Goal: Task Accomplishment & Management: Manage account settings

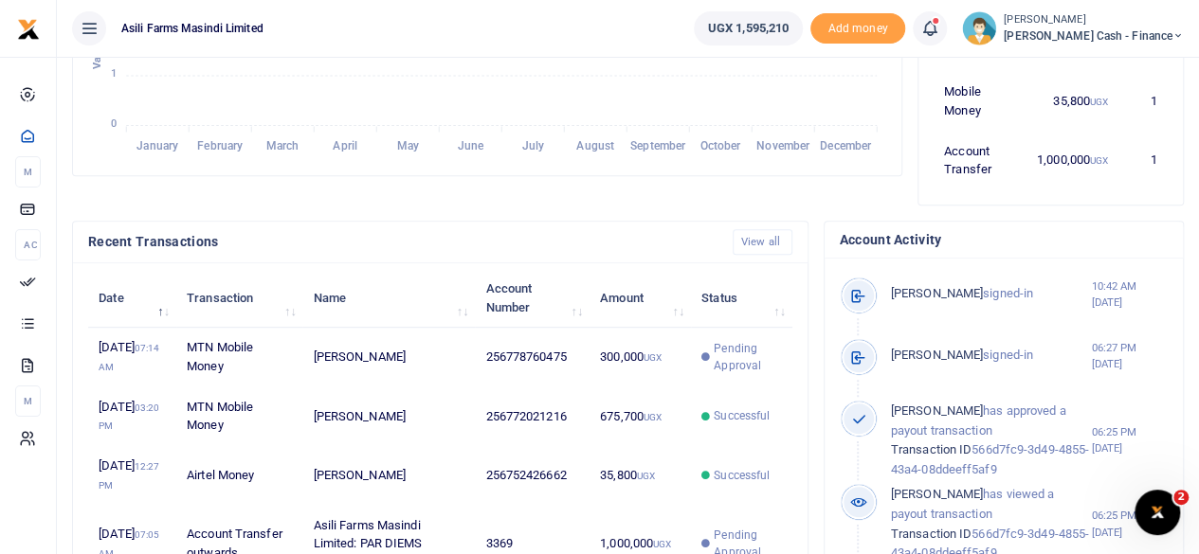
scroll to position [486, 0]
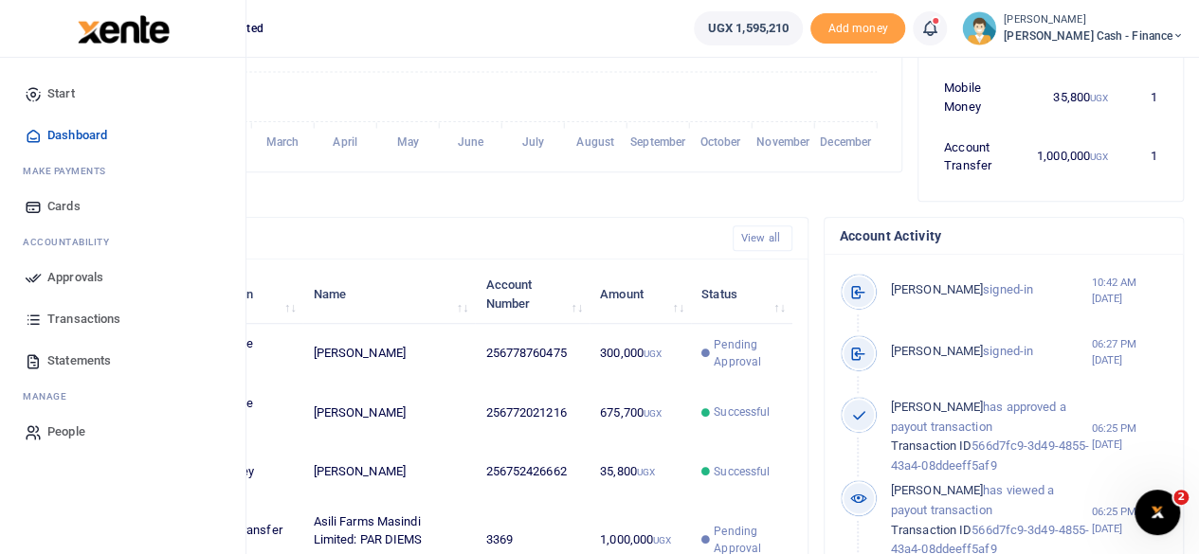
click at [76, 268] on span "Approvals" at bounding box center [75, 277] width 56 height 19
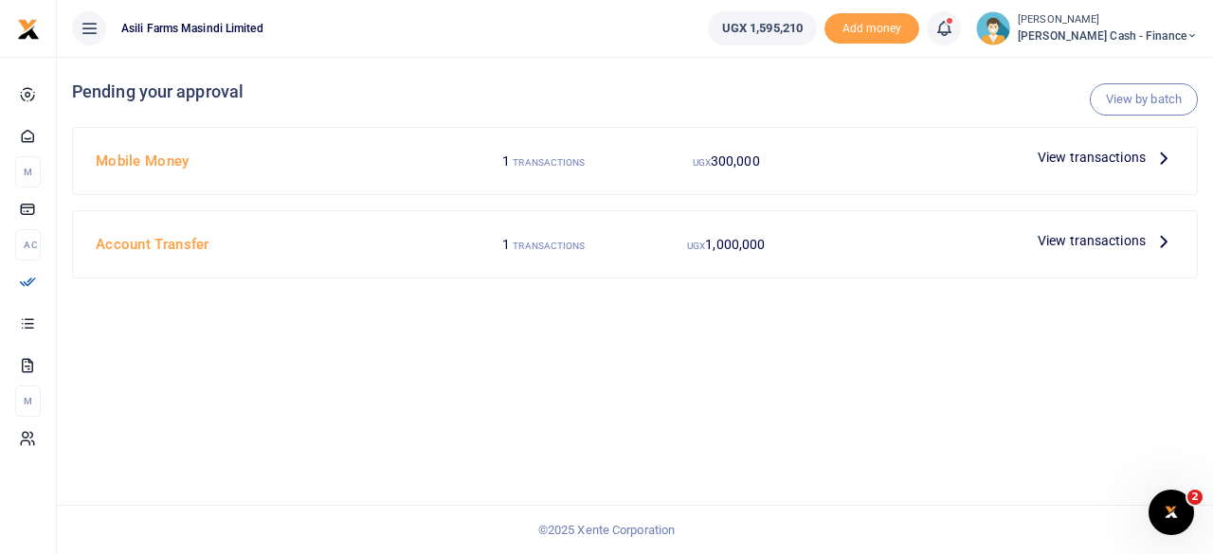
click at [1166, 161] on icon at bounding box center [1163, 157] width 21 height 21
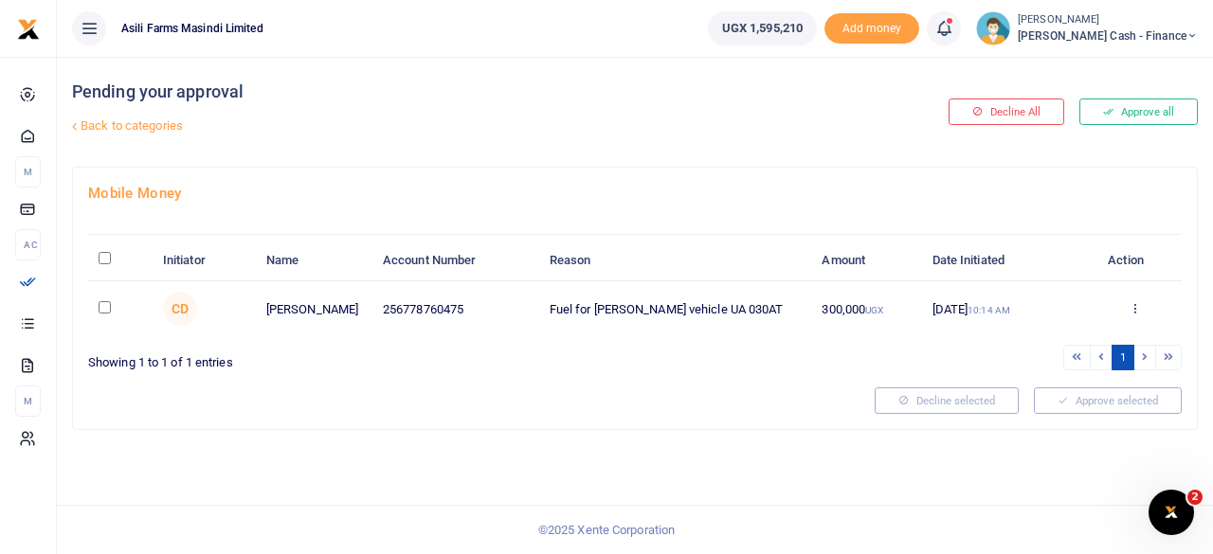
click at [100, 263] on input "\a \a : activate to sort column descending" at bounding box center [105, 258] width 12 height 12
checkbox input "true"
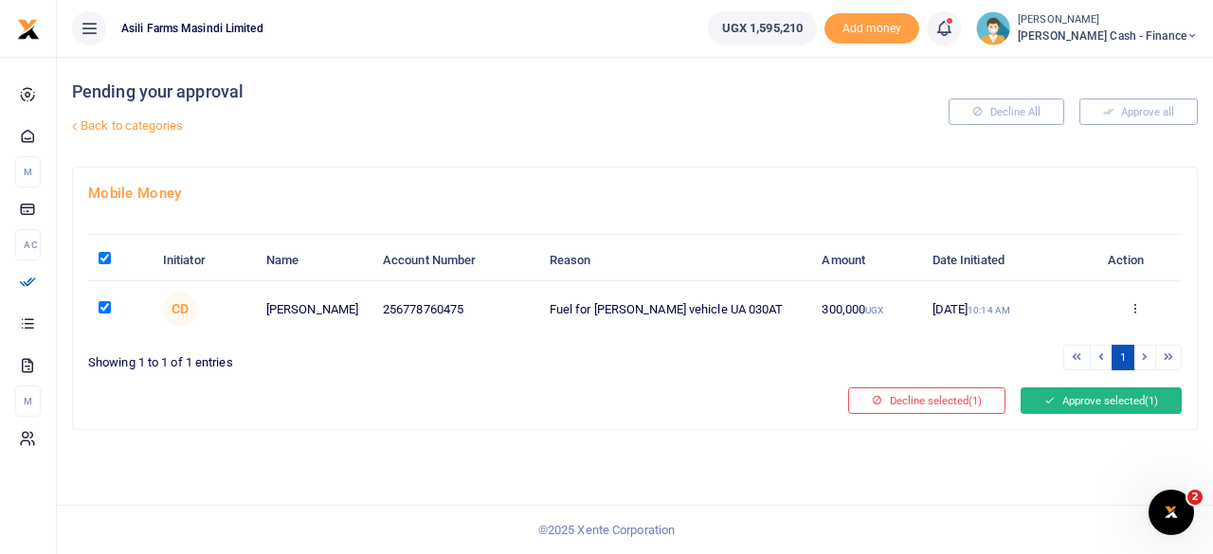
click at [1107, 401] on button "Approve selected (1)" at bounding box center [1101, 401] width 161 height 27
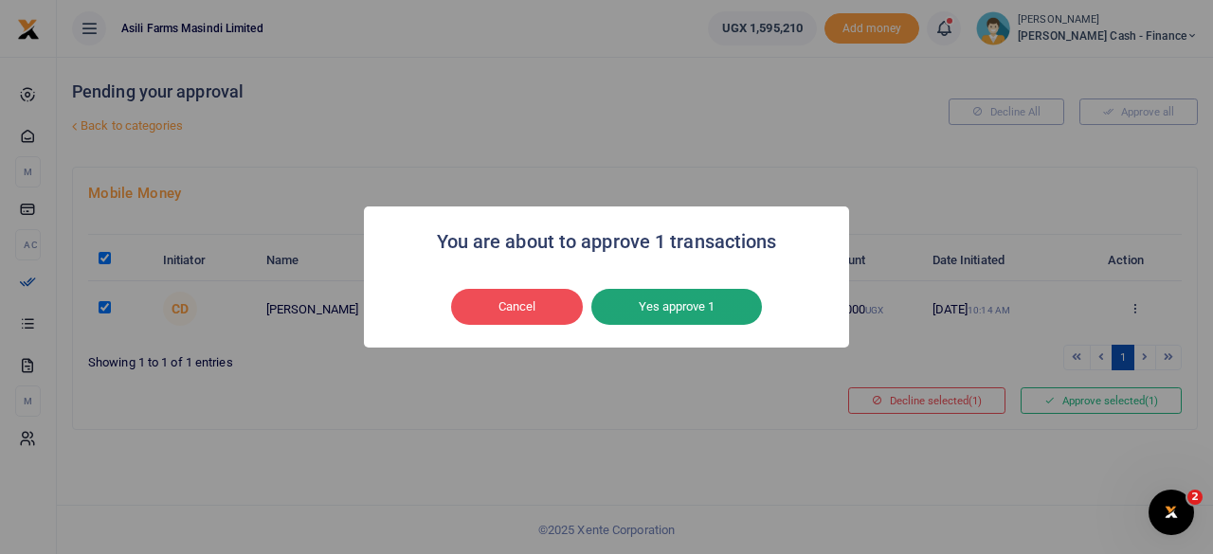
click at [684, 306] on button "Yes approve 1" at bounding box center [676, 307] width 171 height 36
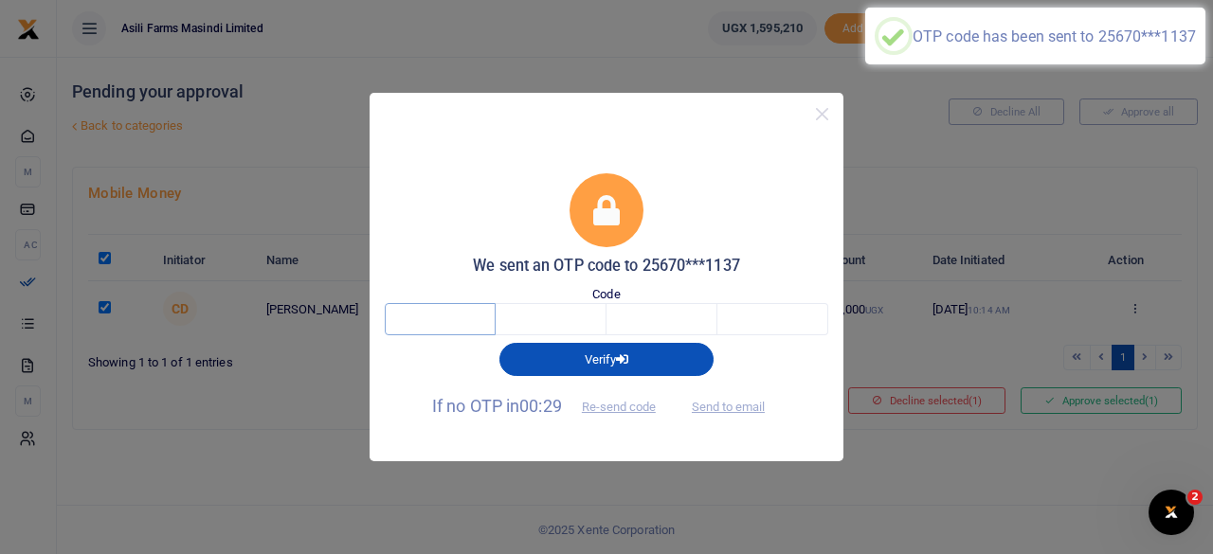
click at [444, 332] on input "text" at bounding box center [440, 319] width 111 height 32
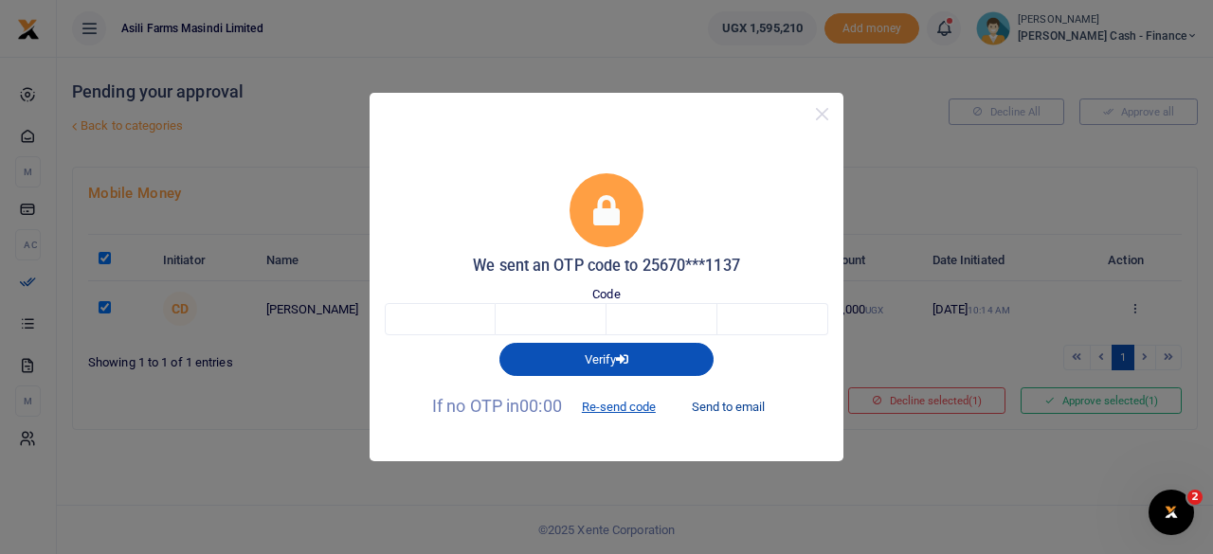
click at [745, 401] on button "Send to email" at bounding box center [728, 407] width 105 height 32
click at [461, 312] on input "text" at bounding box center [440, 319] width 111 height 32
type input "9"
type input "6"
type input "8"
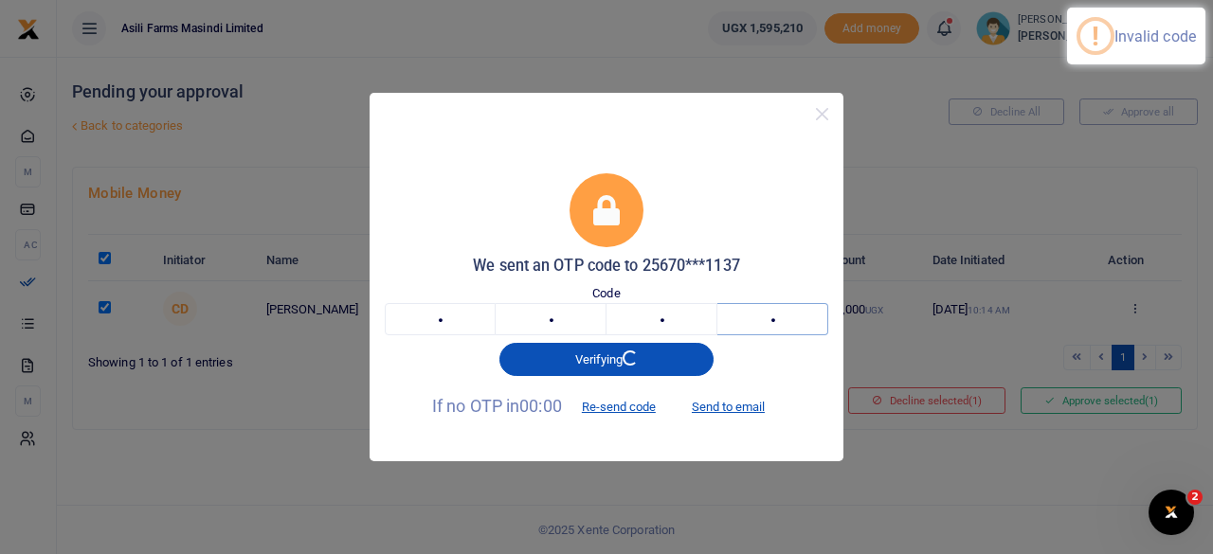
type input "4"
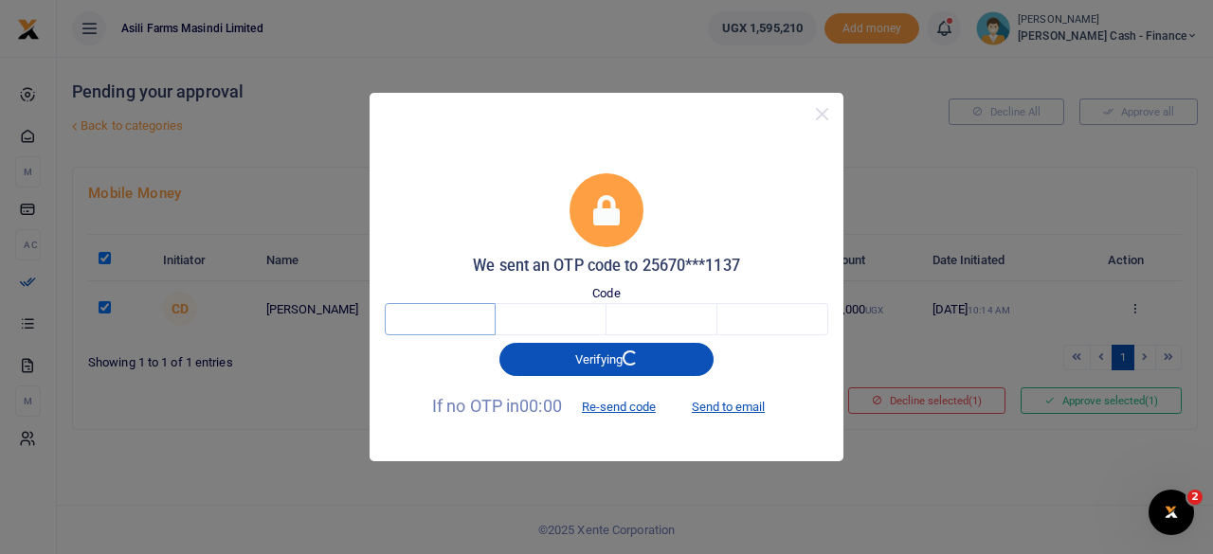
type input "9"
type input "6"
type input "8"
type input "2"
